Goal: Task Accomplishment & Management: Complete application form

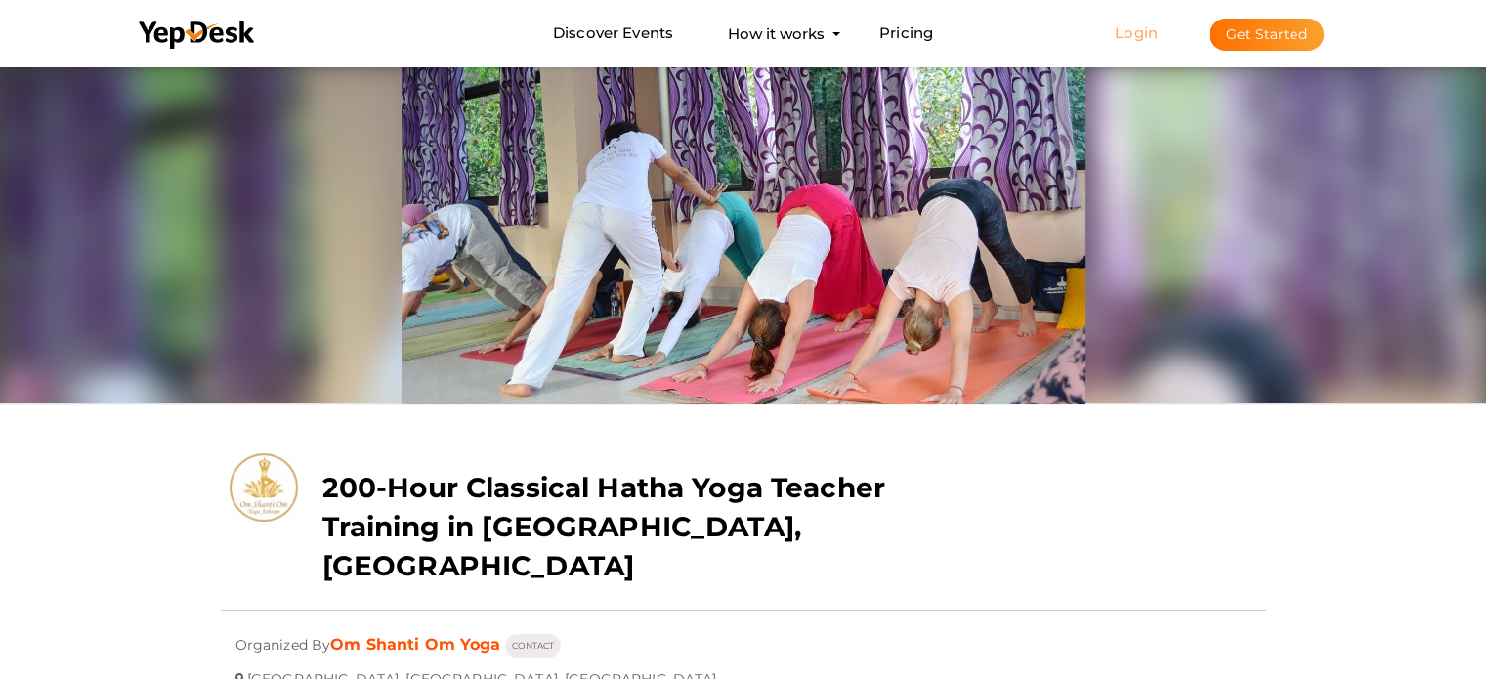
click at [1145, 37] on link "Login" at bounding box center [1136, 32] width 43 height 19
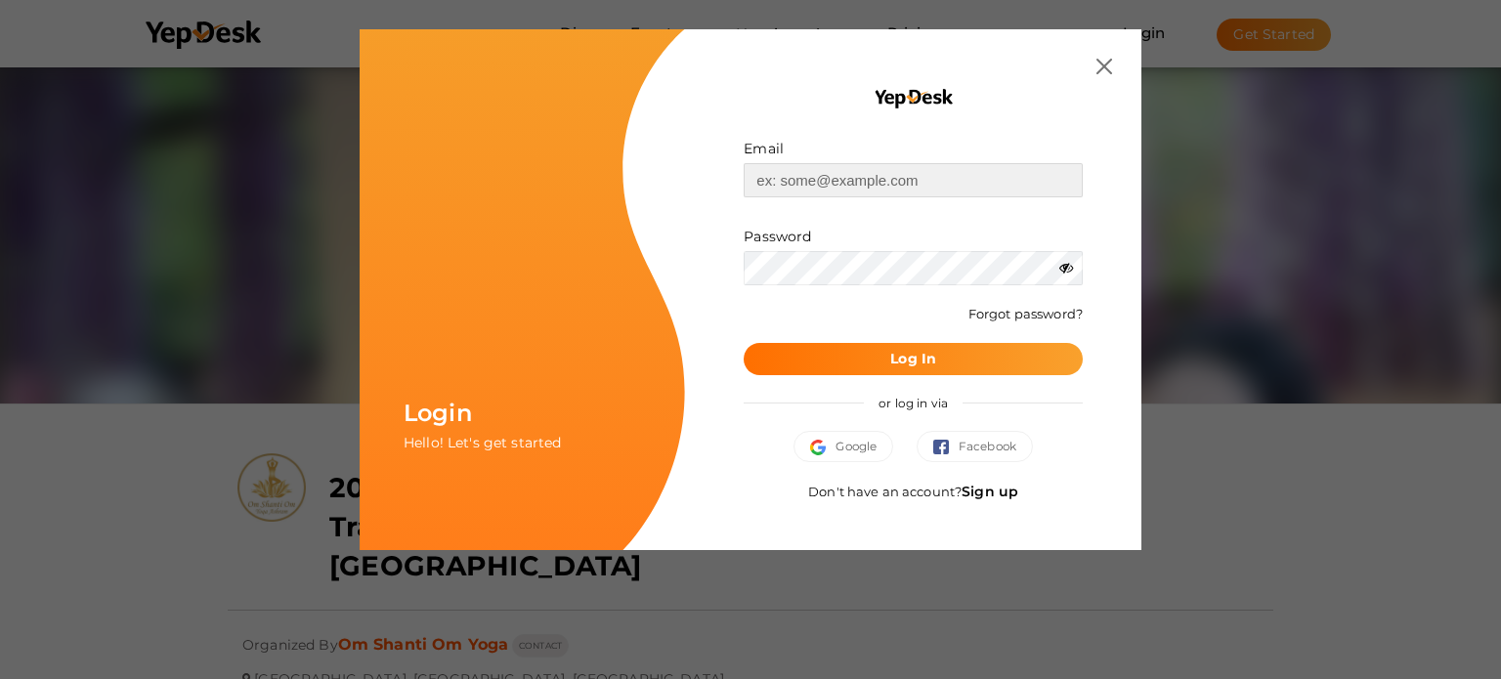
click at [846, 179] on input "text" at bounding box center [913, 180] width 339 height 34
click at [705, 248] on div "Email Invalid email. Password Wrong Credentials Forgot password? Log In or log …" at bounding box center [913, 289] width 456 height 521
click at [872, 442] on span "Google" at bounding box center [843, 447] width 66 height 20
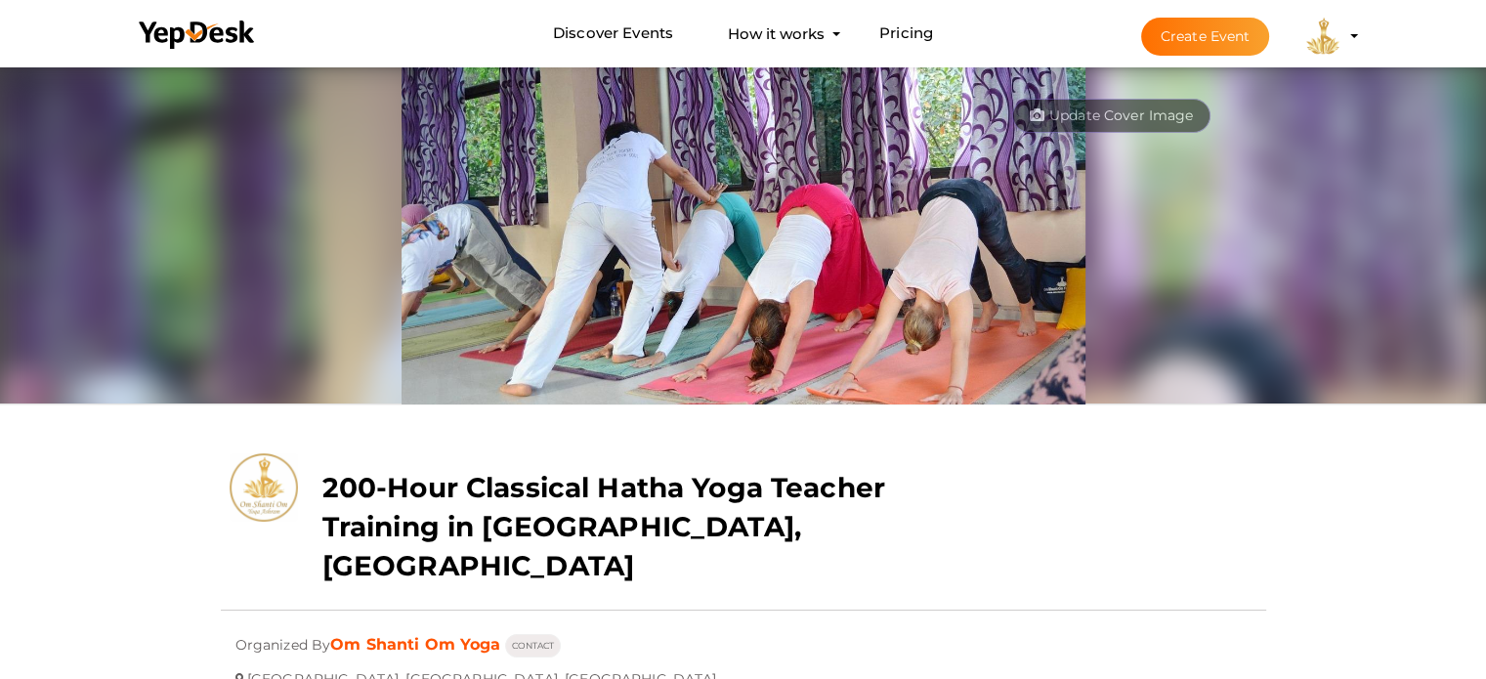
scroll to position [39, 0]
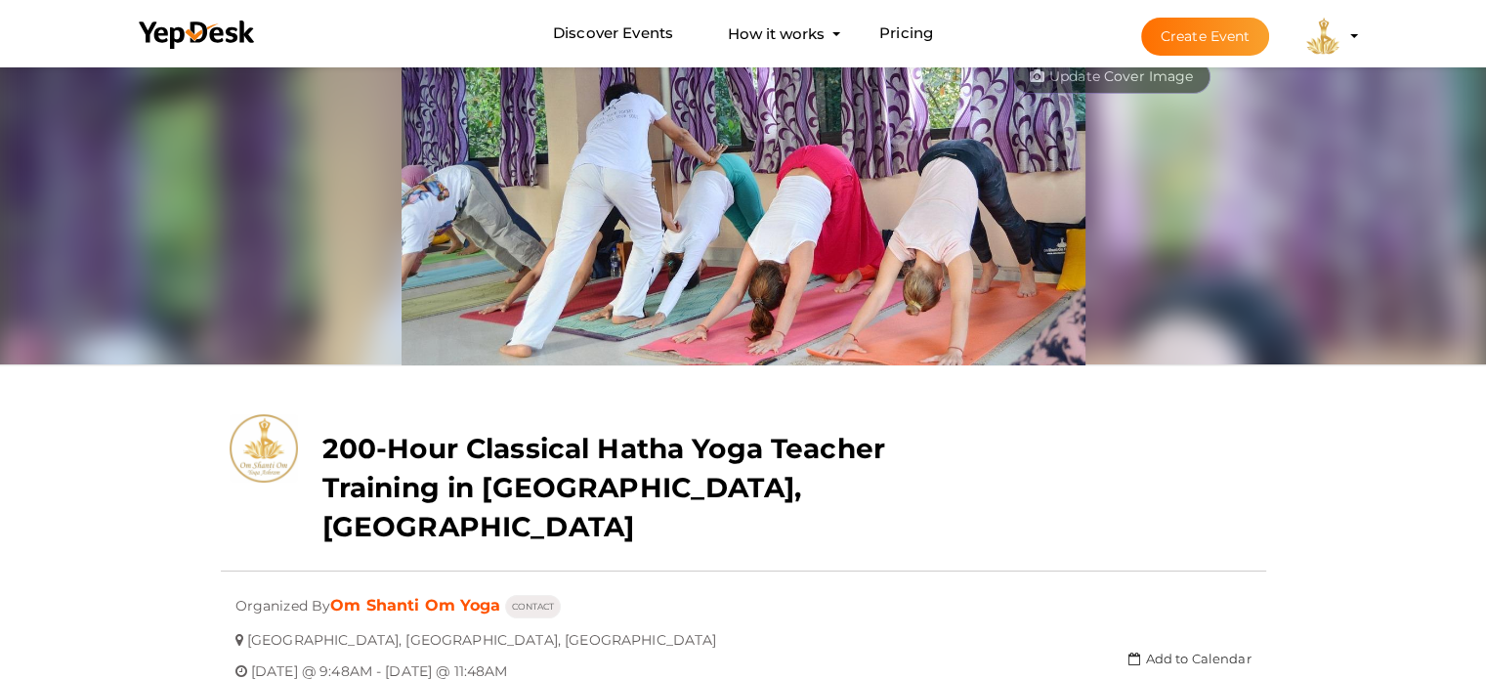
click at [1204, 36] on button "Create Event" at bounding box center [1205, 37] width 129 height 38
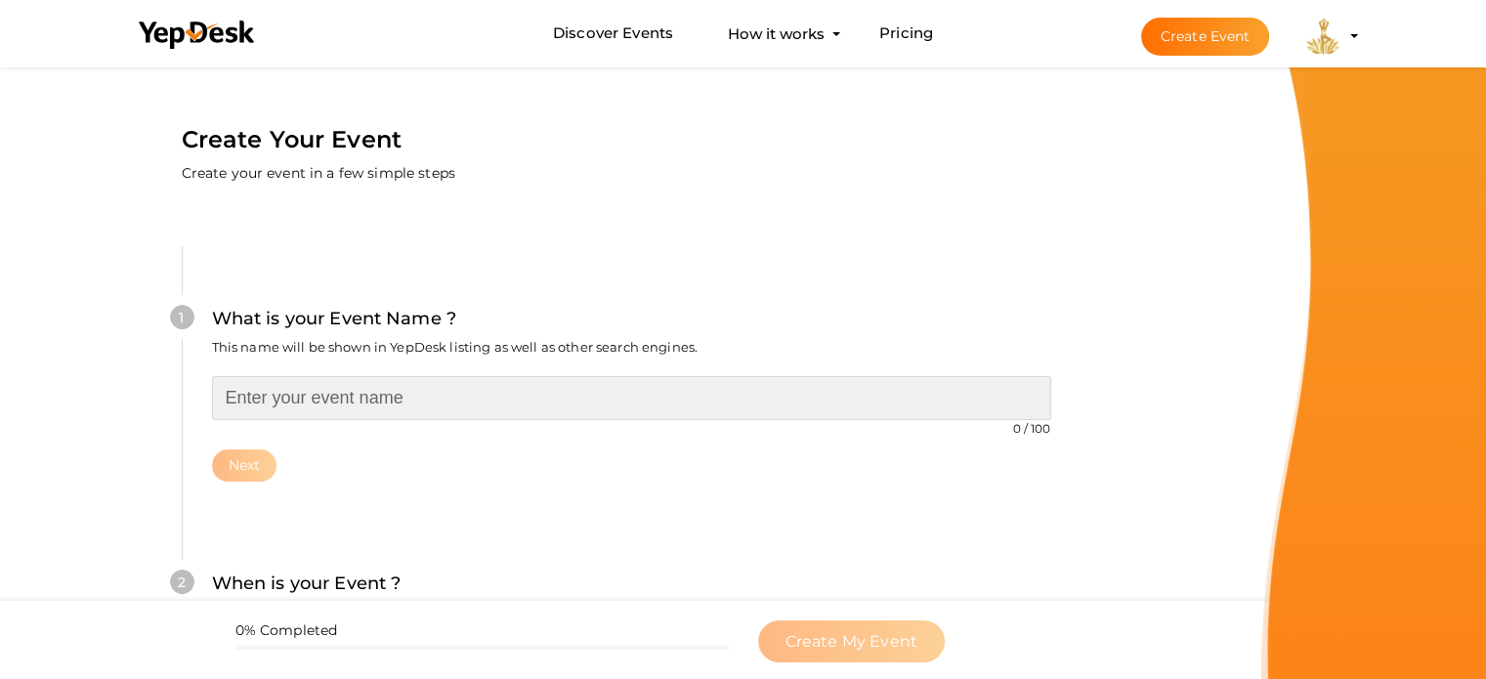
click at [484, 411] on input "text" at bounding box center [631, 398] width 839 height 44
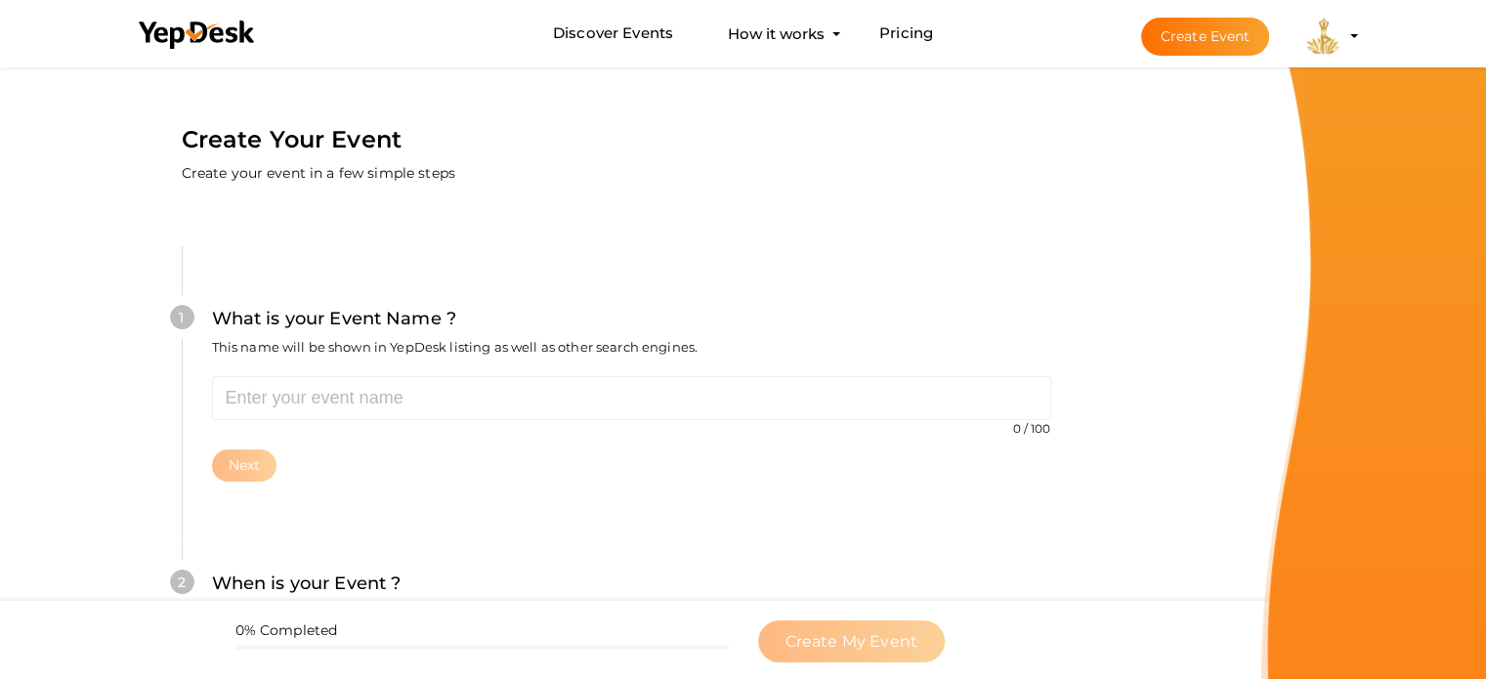
click at [411, 455] on div "Next" at bounding box center [631, 465] width 839 height 32
click at [403, 284] on div "1 What is your Event Name ? This name will be shown in YepDesk listing as well …" at bounding box center [631, 392] width 899 height 293
